Goal: Book appointment/travel/reservation

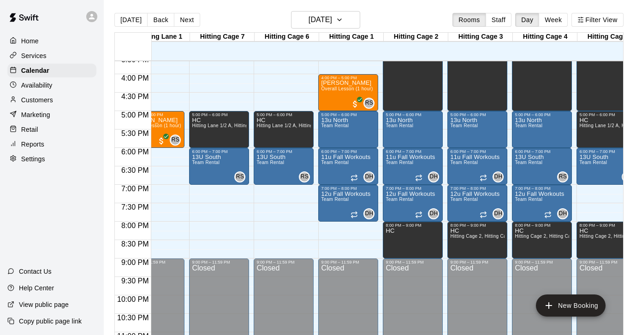
scroll to position [577, 292]
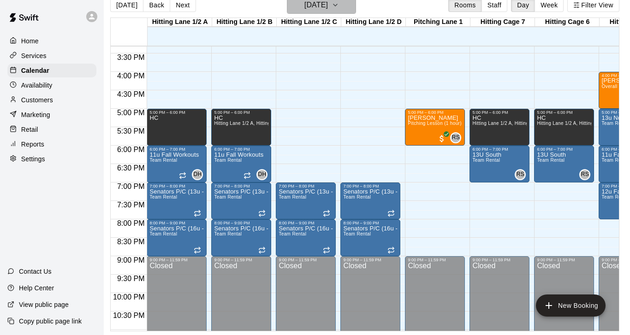
click at [339, 3] on icon "button" at bounding box center [334, 5] width 7 height 11
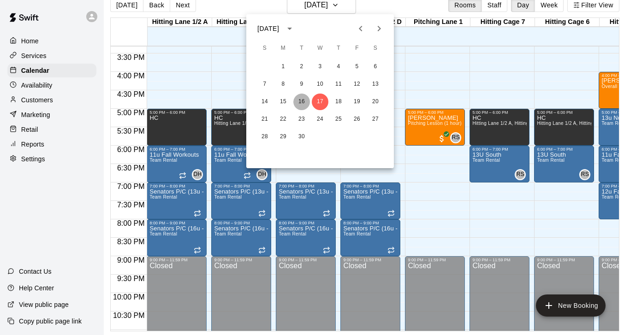
click at [303, 104] on button "16" at bounding box center [301, 102] width 17 height 17
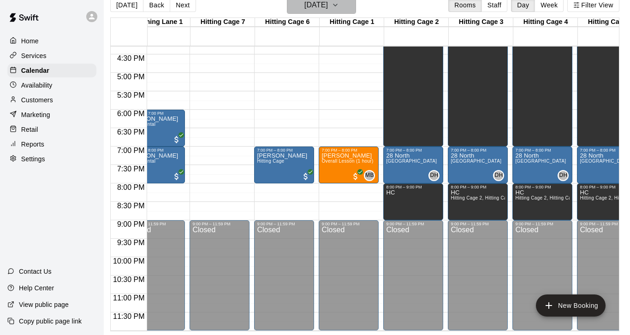
click at [339, 6] on icon "button" at bounding box center [334, 5] width 7 height 11
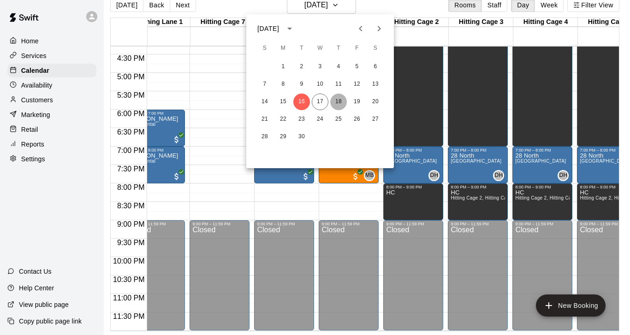
click at [337, 102] on button "18" at bounding box center [338, 102] width 17 height 17
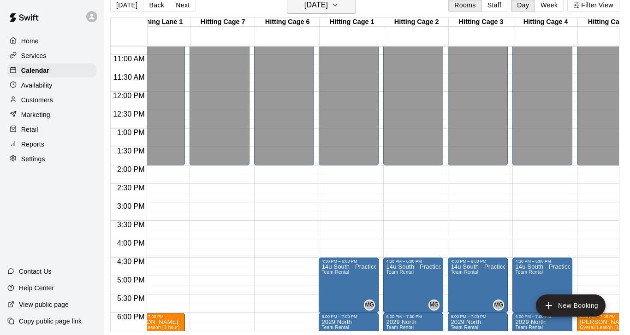
click at [339, 9] on icon "button" at bounding box center [334, 5] width 7 height 11
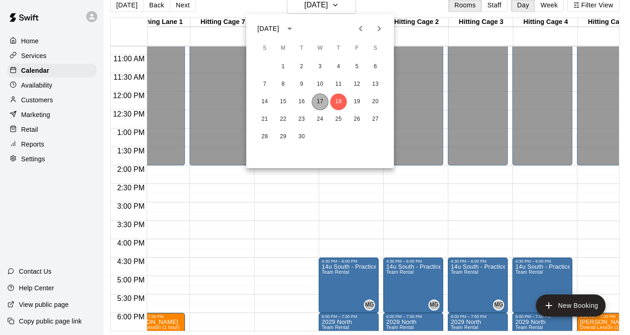
click at [320, 102] on button "17" at bounding box center [320, 102] width 17 height 17
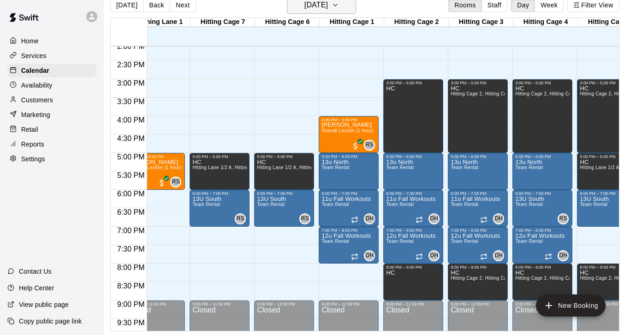
click at [339, 10] on icon "button" at bounding box center [334, 5] width 7 height 11
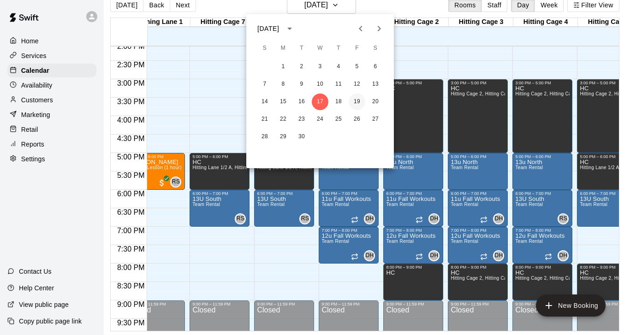
click at [362, 103] on button "19" at bounding box center [357, 102] width 17 height 17
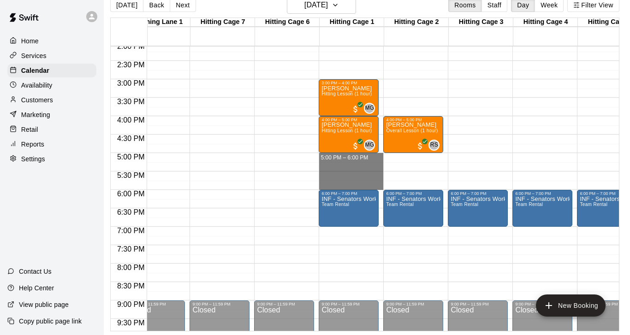
drag, startPoint x: 340, startPoint y: 155, endPoint x: 341, endPoint y: 184, distance: 29.1
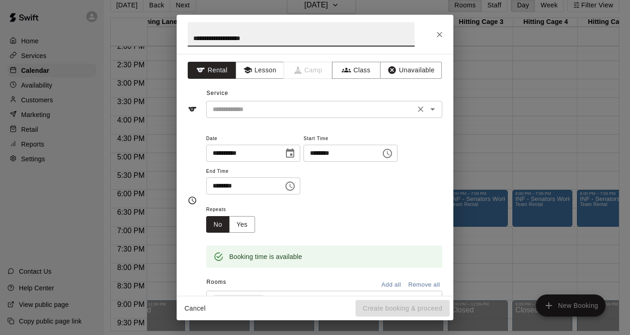
type input "**********"
click at [265, 105] on input "text" at bounding box center [310, 110] width 203 height 12
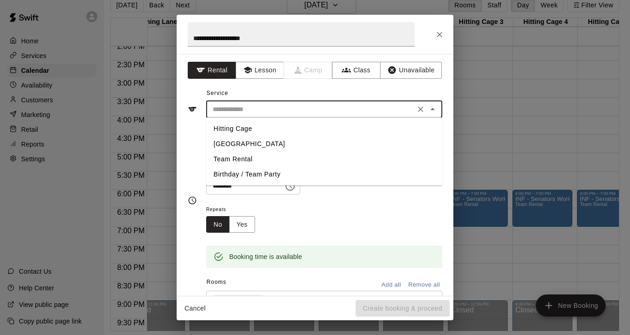
click at [235, 160] on li "Team Rental" at bounding box center [324, 159] width 236 height 15
type input "**********"
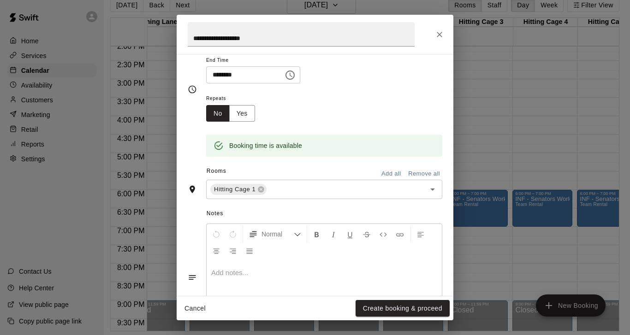
scroll to position [119, 0]
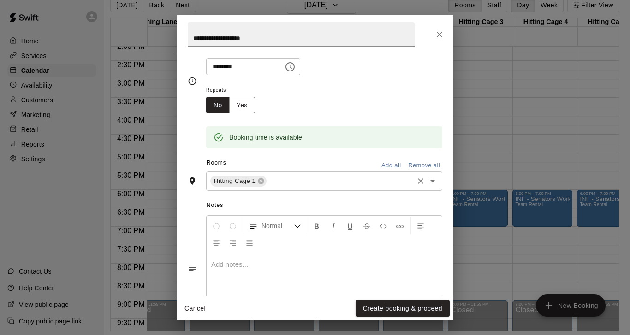
click at [311, 178] on input "text" at bounding box center [340, 182] width 144 height 12
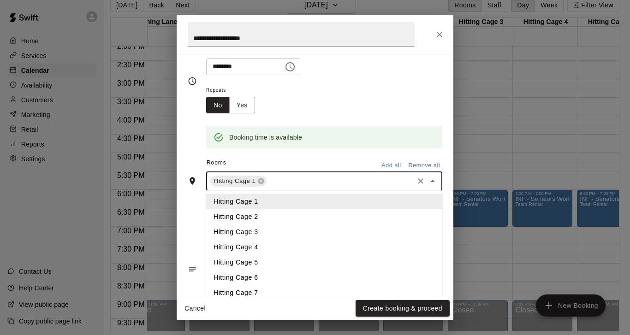
click at [259, 213] on li "Hitting Cage 2" at bounding box center [324, 216] width 236 height 15
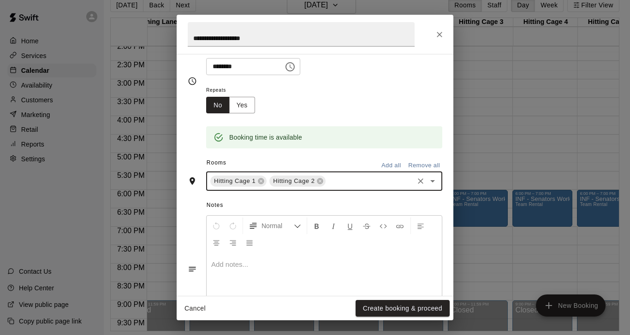
click at [349, 181] on input "text" at bounding box center [369, 182] width 85 height 12
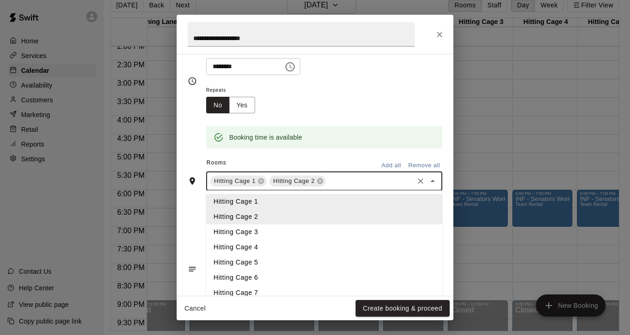
click at [253, 232] on li "Hitting Cage 3" at bounding box center [324, 232] width 236 height 15
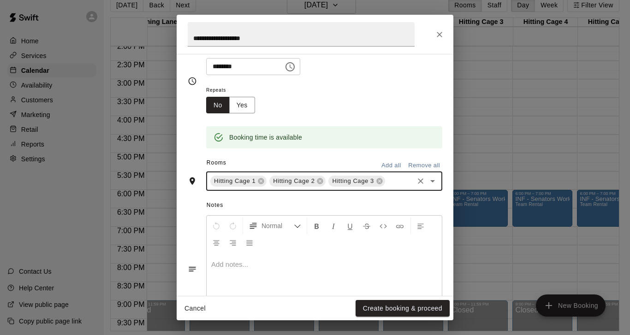
click at [393, 176] on input "text" at bounding box center [399, 182] width 26 height 12
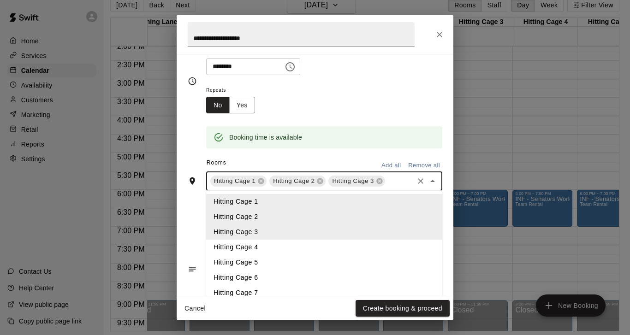
click at [258, 242] on li "Hitting Cage 4" at bounding box center [324, 247] width 236 height 15
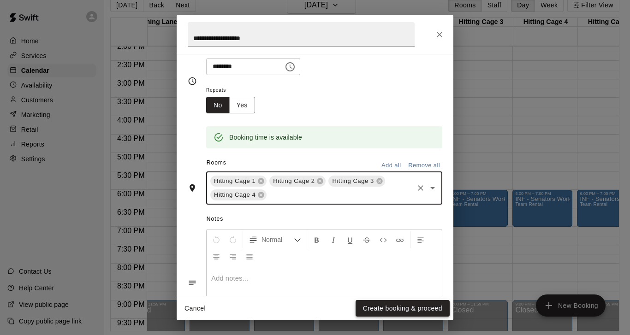
click at [384, 308] on button "Create booking & proceed" at bounding box center [402, 308] width 94 height 17
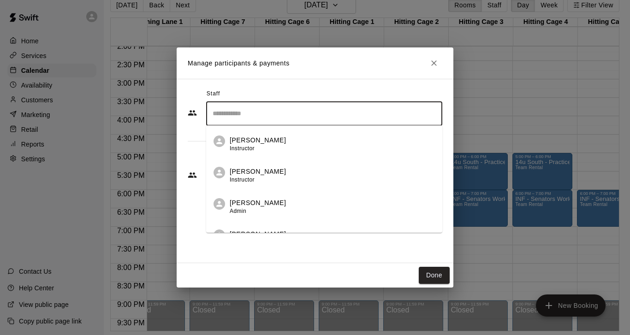
click at [327, 112] on input "Search staff" at bounding box center [324, 114] width 228 height 16
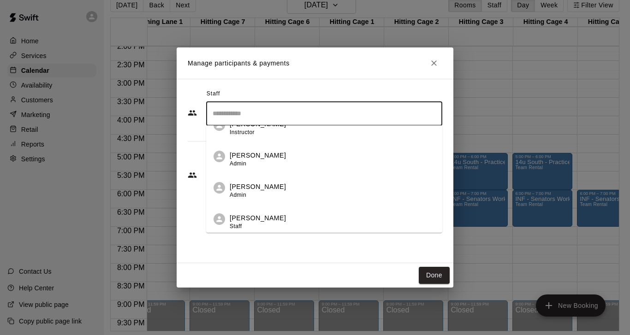
scroll to position [79, 0]
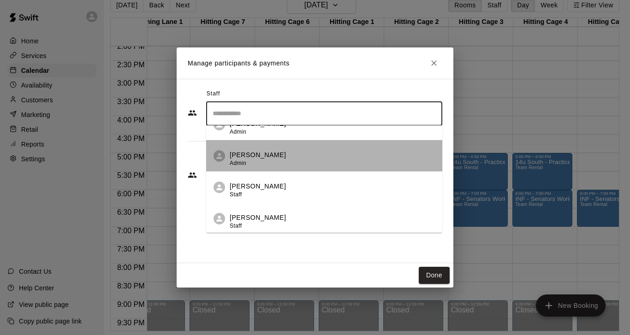
click at [268, 160] on p "[PERSON_NAME]" at bounding box center [258, 155] width 56 height 10
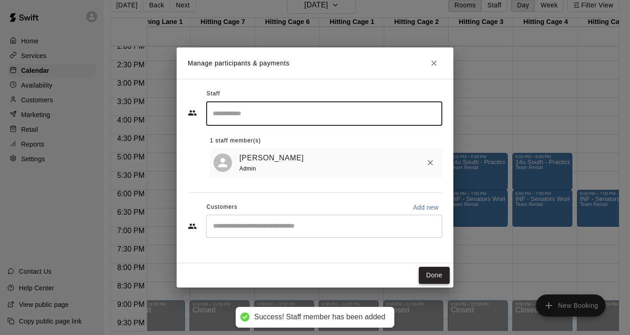
click at [435, 276] on button "Done" at bounding box center [434, 275] width 31 height 17
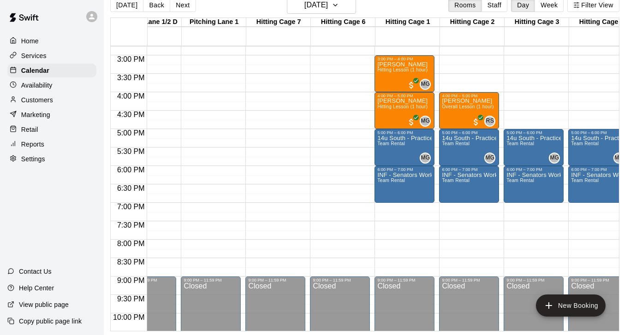
scroll to position [0, 216]
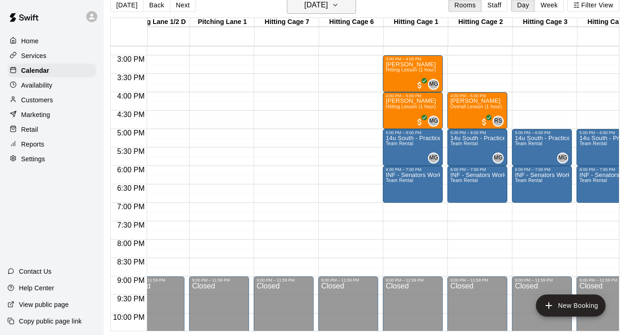
click at [337, 5] on icon "button" at bounding box center [335, 5] width 4 height 2
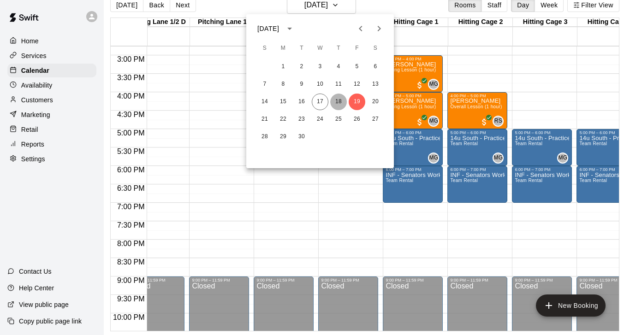
click at [338, 100] on button "18" at bounding box center [338, 102] width 17 height 17
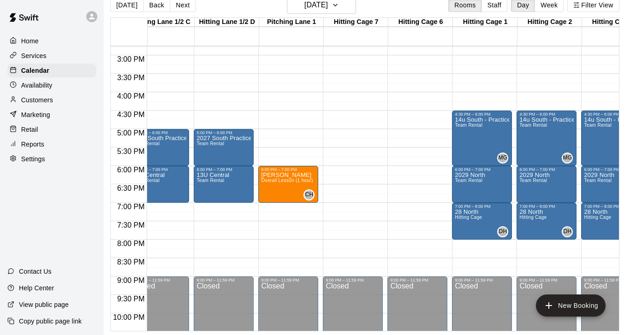
scroll to position [0, 144]
